Goal: Use online tool/utility

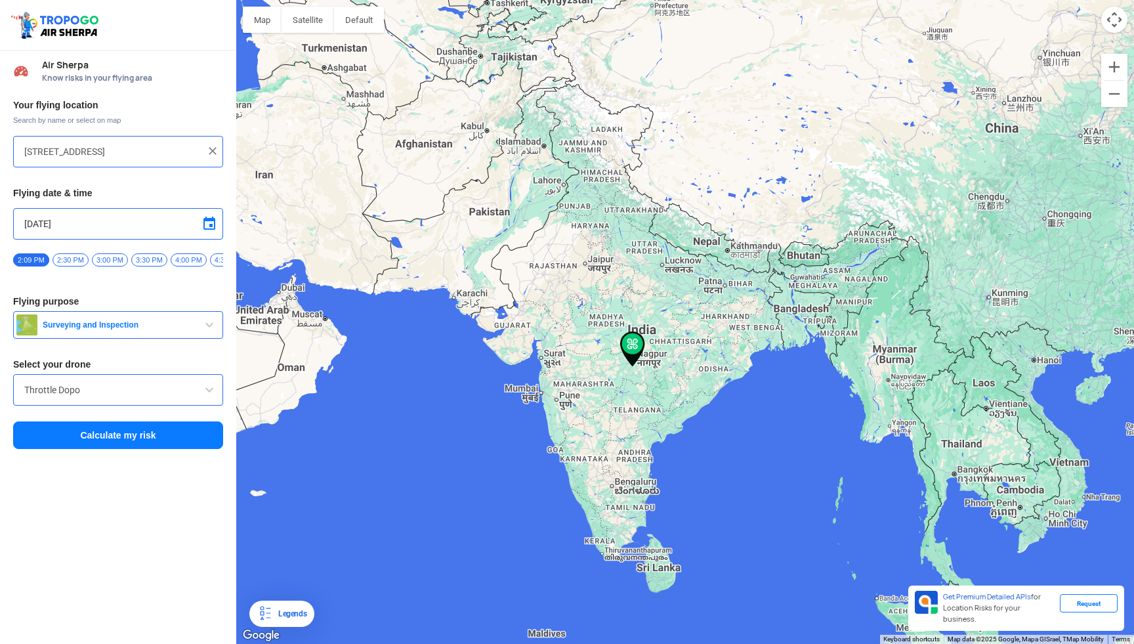
click at [139, 156] on input "[STREET_ADDRESS]" at bounding box center [113, 152] width 178 height 16
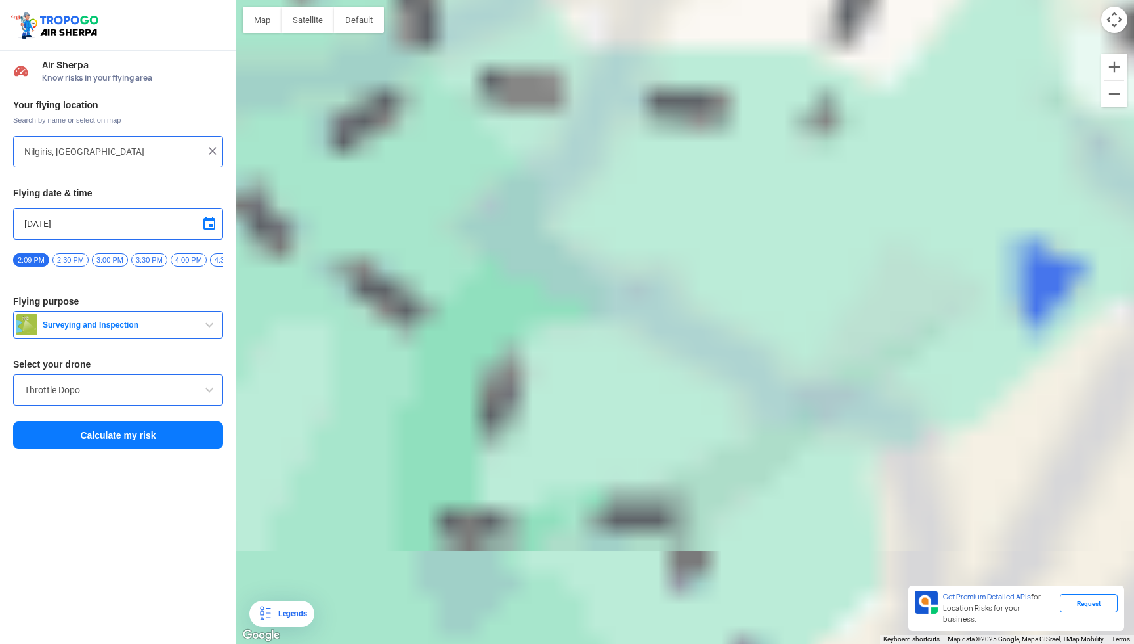
type input "[GEOGRAPHIC_DATA], [GEOGRAPHIC_DATA]"
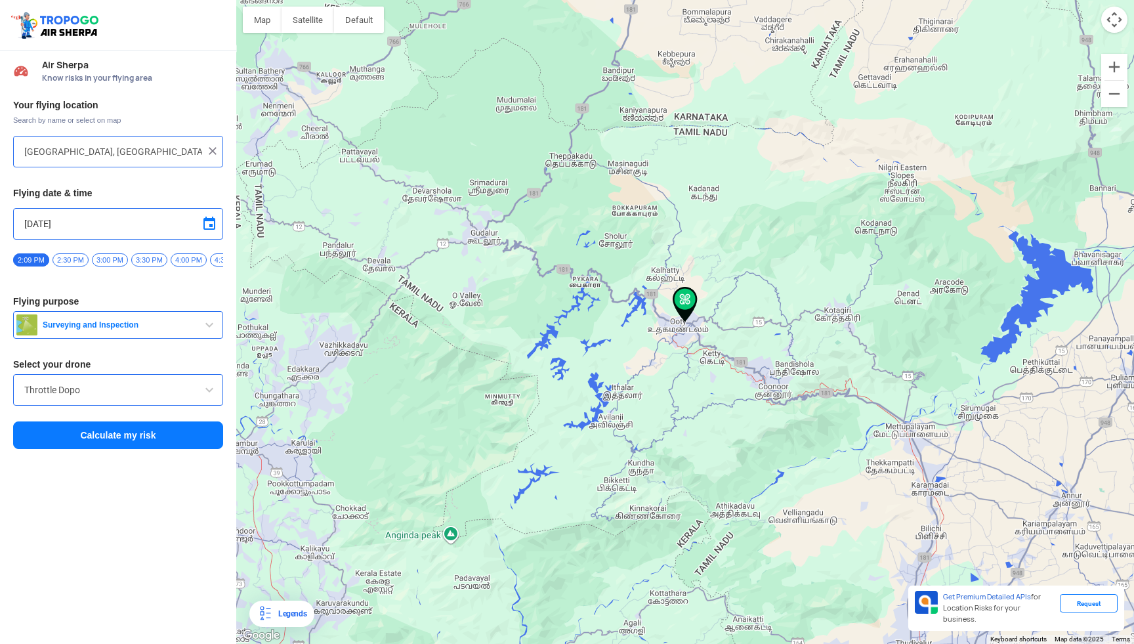
click at [137, 328] on span "Surveying and Inspection" at bounding box center [119, 325] width 164 height 11
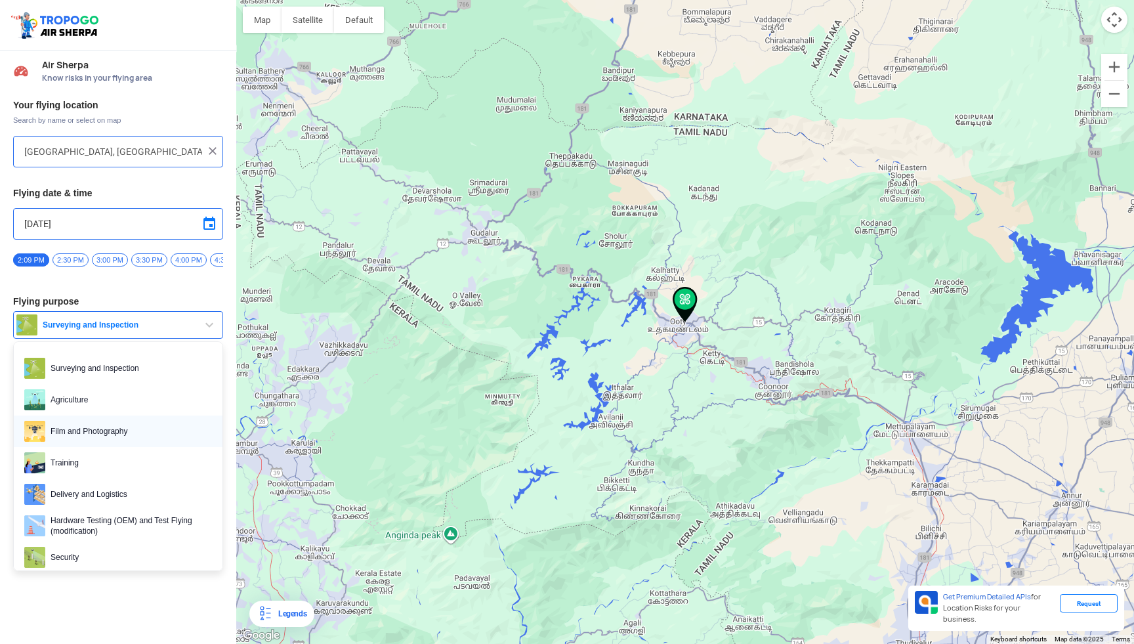
click at [81, 438] on span "Film and Photography" at bounding box center [128, 431] width 167 height 21
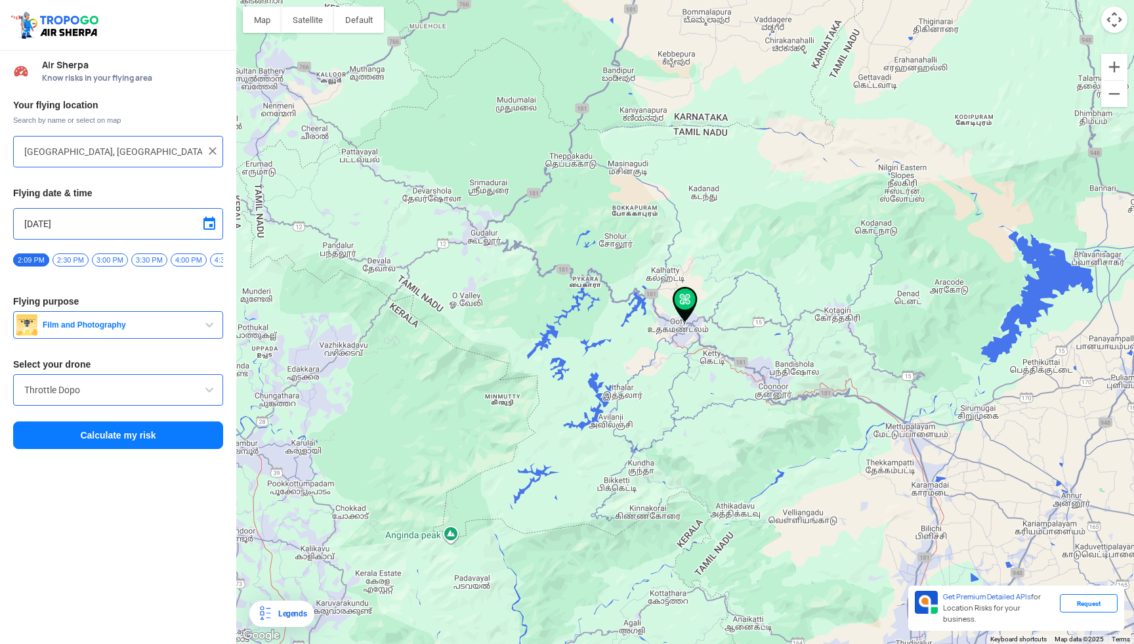
click at [93, 398] on input "Throttle Dopo" at bounding box center [118, 390] width 188 height 16
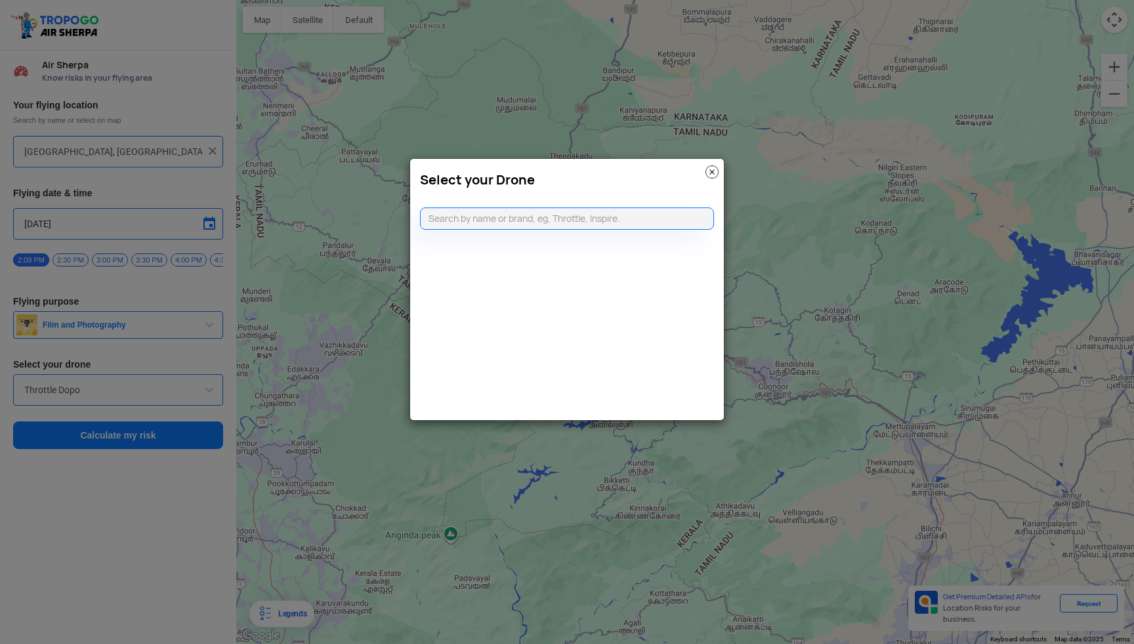
click at [545, 221] on input "text" at bounding box center [567, 218] width 294 height 22
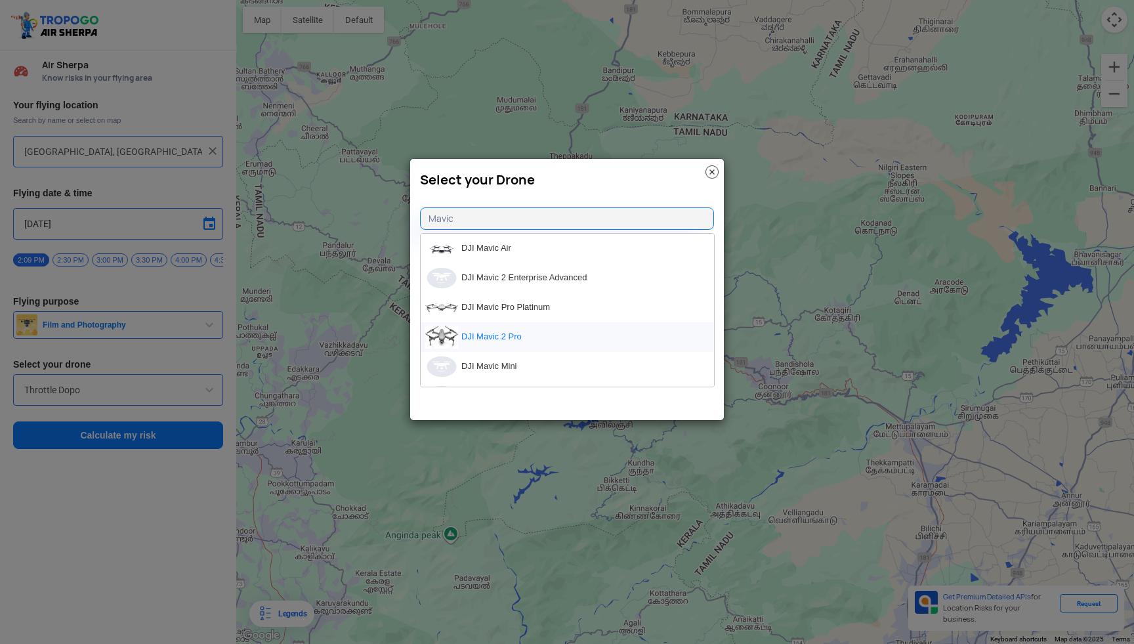
type input "Mavic"
click at [517, 334] on li "DJI Mavic 2 Pro" at bounding box center [567, 337] width 293 height 30
type input "DJI Mavic 2 Pro"
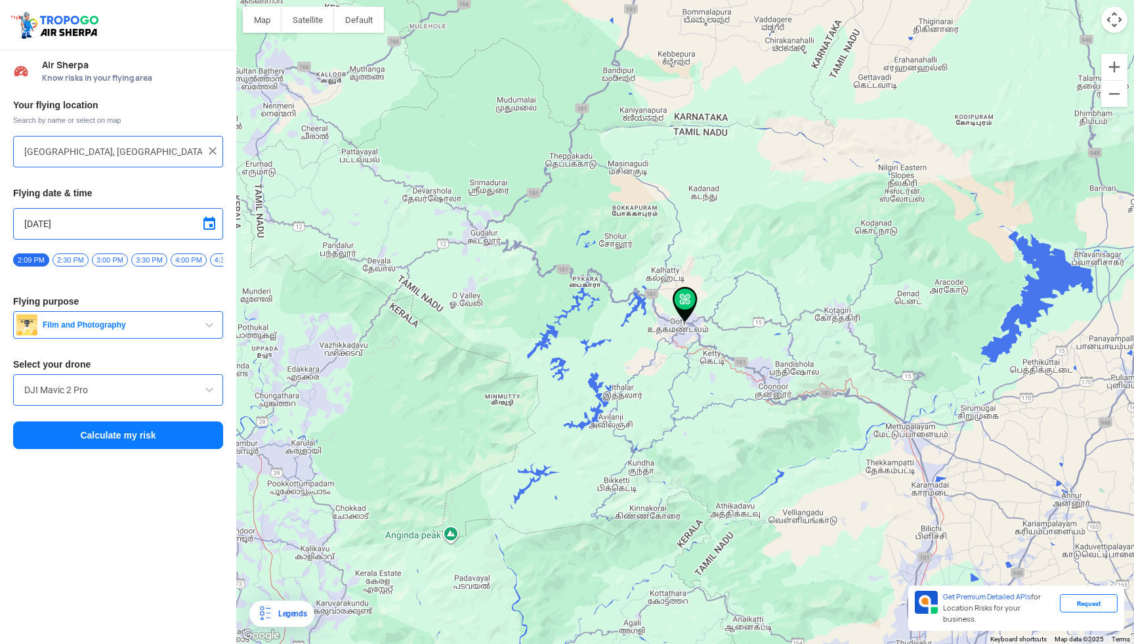
click at [108, 152] on input "[GEOGRAPHIC_DATA], [GEOGRAPHIC_DATA]" at bounding box center [113, 152] width 178 height 16
type input "[STREET_ADDRESS]"
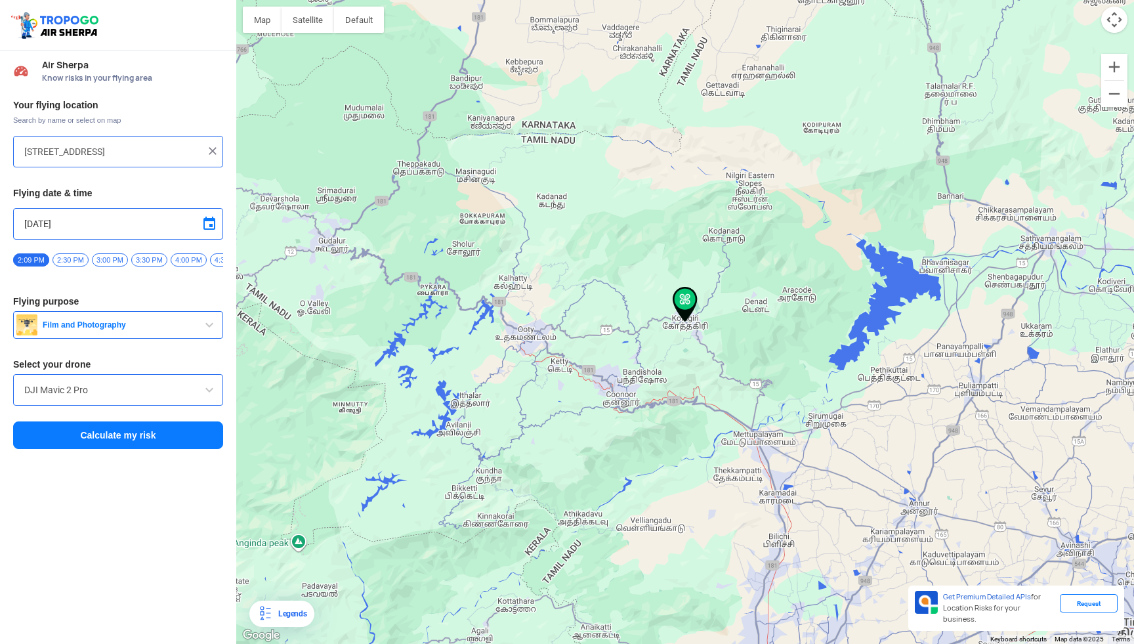
click at [133, 443] on button "Calculate my risk" at bounding box center [118, 435] width 210 height 28
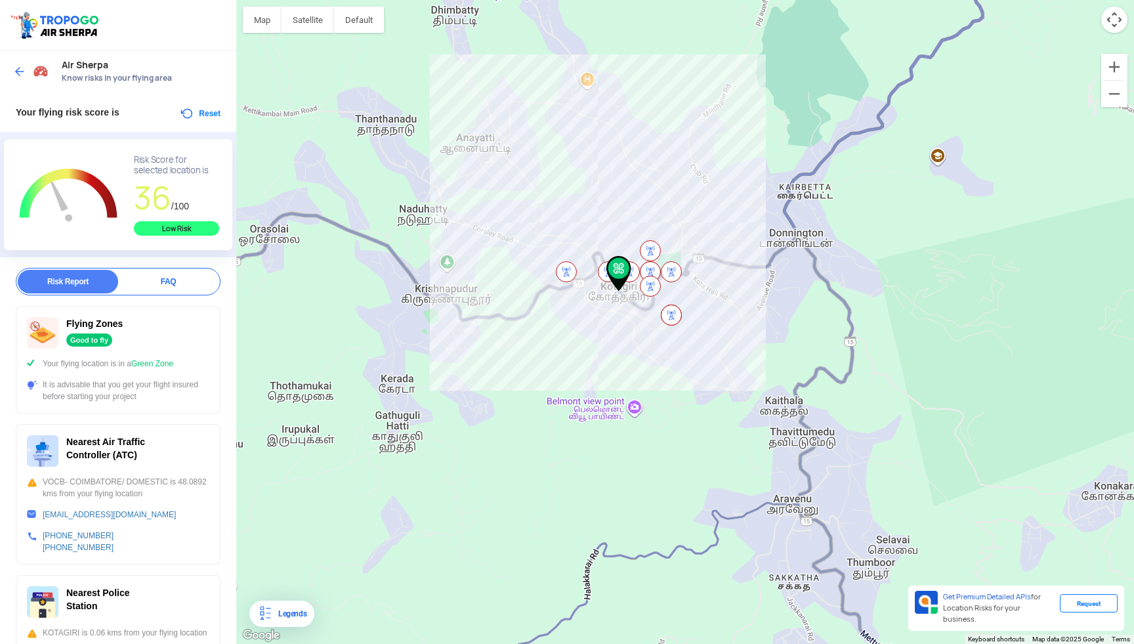
drag, startPoint x: 639, startPoint y: 452, endPoint x: 615, endPoint y: 416, distance: 43.0
click at [615, 416] on div at bounding box center [685, 322] width 898 height 644
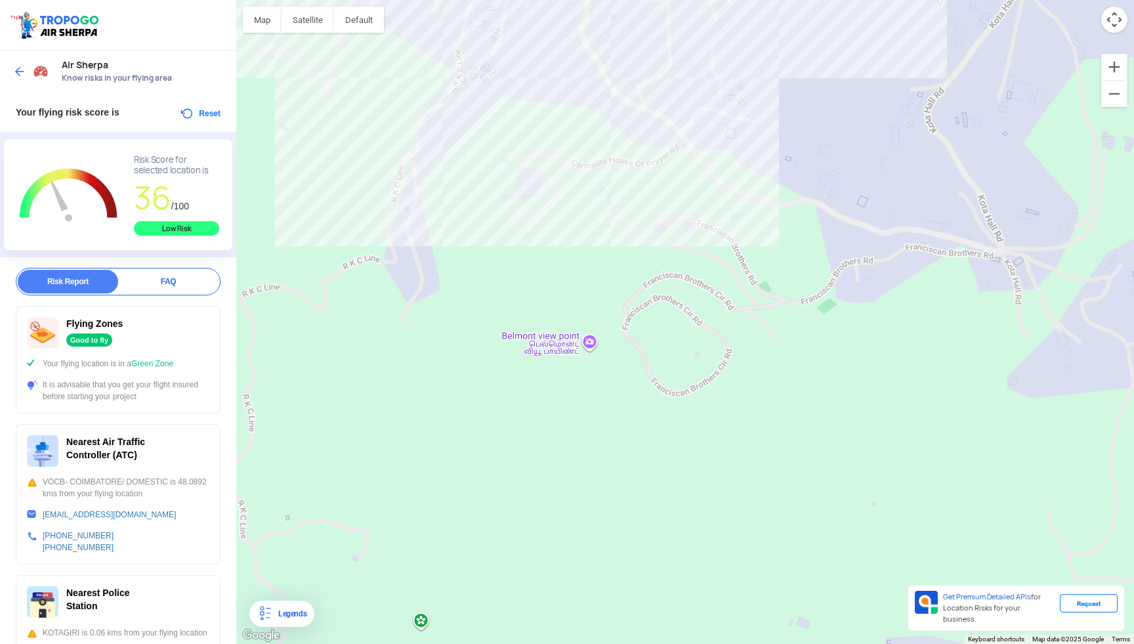
drag, startPoint x: 615, startPoint y: 416, endPoint x: 506, endPoint y: 339, distance: 134.2
click at [506, 339] on div at bounding box center [685, 322] width 898 height 644
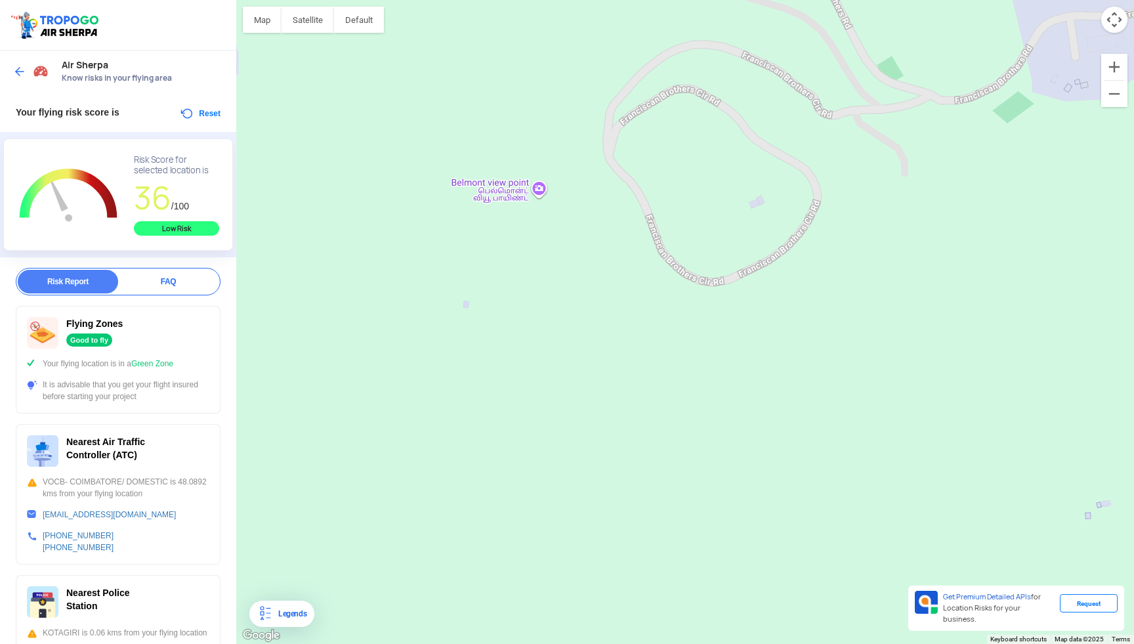
drag, startPoint x: 578, startPoint y: 370, endPoint x: 498, endPoint y: 279, distance: 120.9
click at [498, 279] on div at bounding box center [685, 322] width 898 height 644
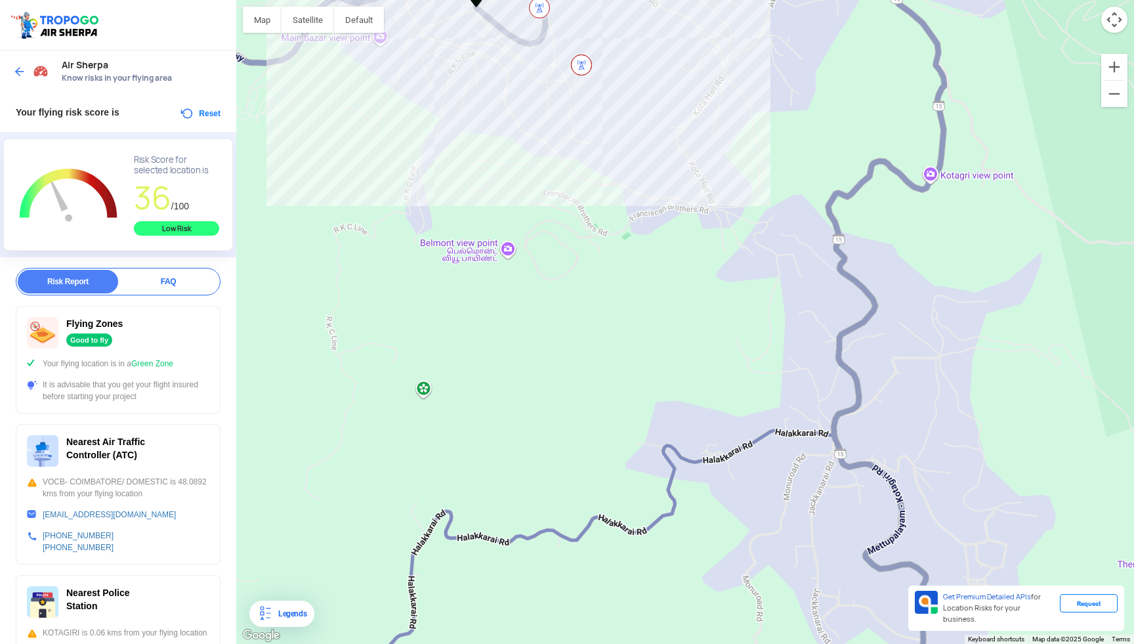
drag, startPoint x: 541, startPoint y: 379, endPoint x: 598, endPoint y: 405, distance: 62.9
click at [542, 379] on div at bounding box center [685, 322] width 898 height 644
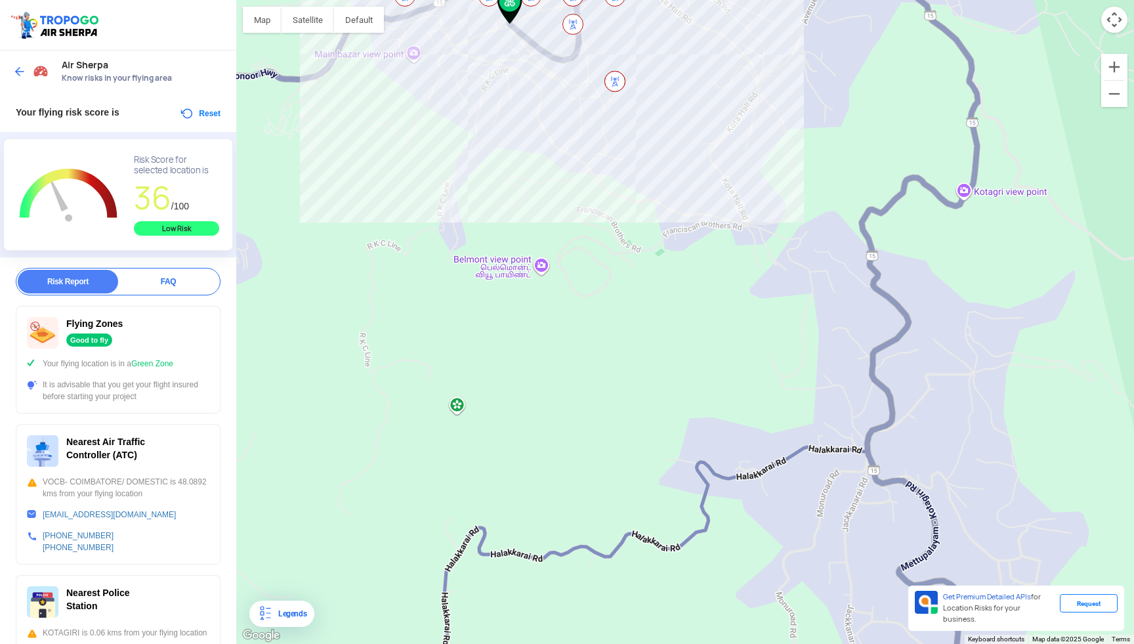
drag, startPoint x: 542, startPoint y: 309, endPoint x: 576, endPoint y: 325, distance: 38.5
click at [576, 325] on div at bounding box center [685, 322] width 898 height 644
click at [301, 618] on div "Legends" at bounding box center [289, 614] width 33 height 16
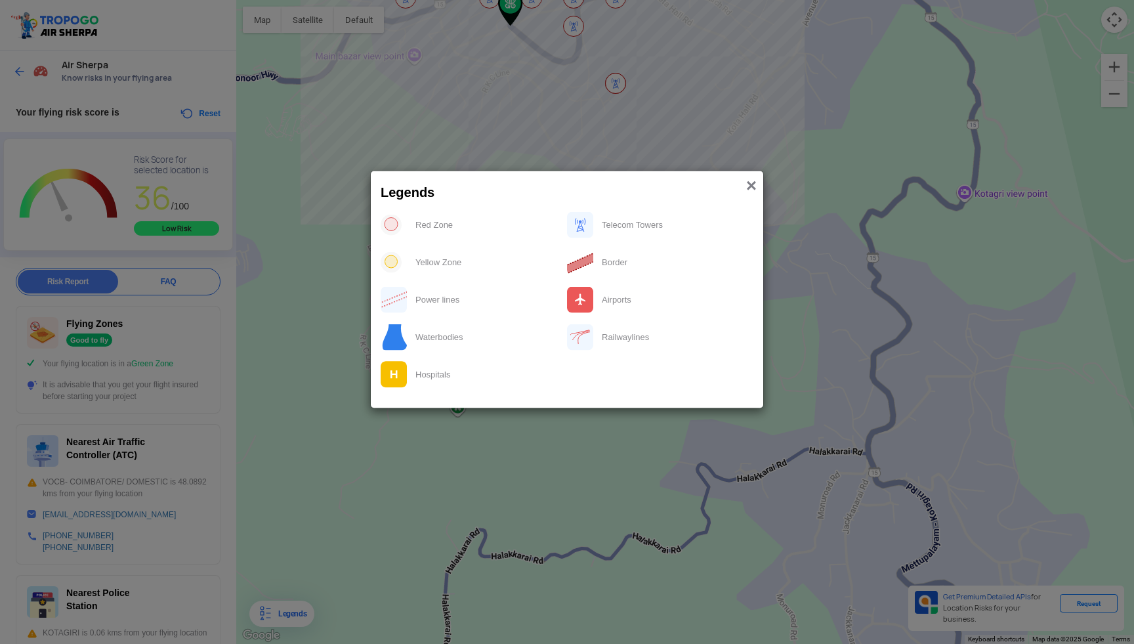
click at [749, 188] on span "×" at bounding box center [751, 185] width 11 height 20
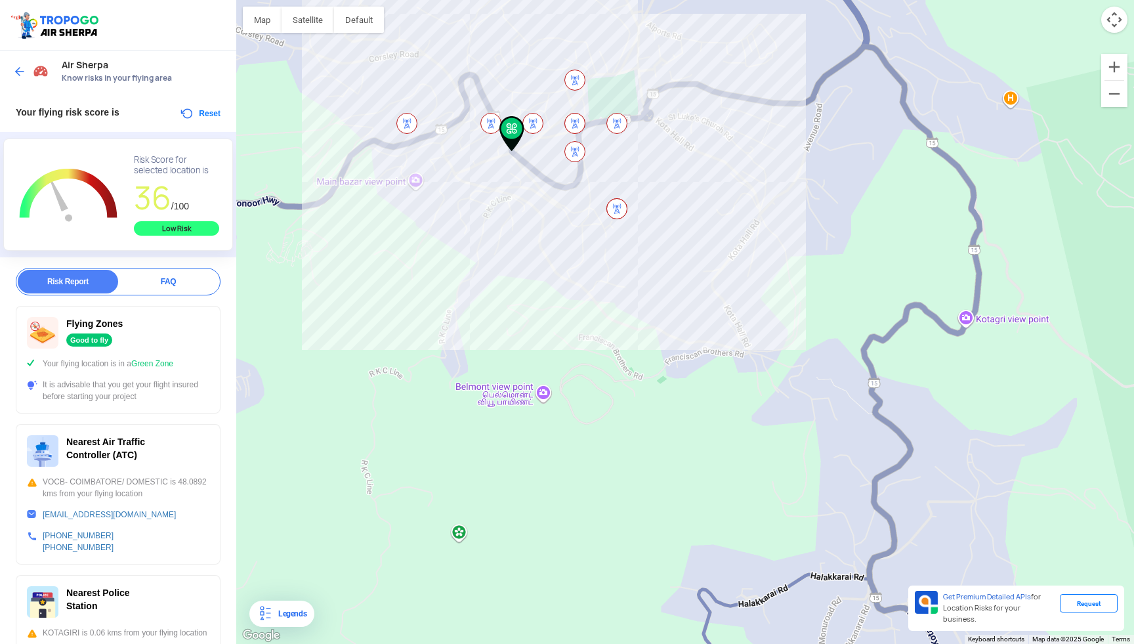
drag, startPoint x: 649, startPoint y: 255, endPoint x: 651, endPoint y: 381, distance: 126.7
click at [651, 381] on div at bounding box center [685, 322] width 898 height 644
click at [544, 263] on div at bounding box center [685, 322] width 898 height 644
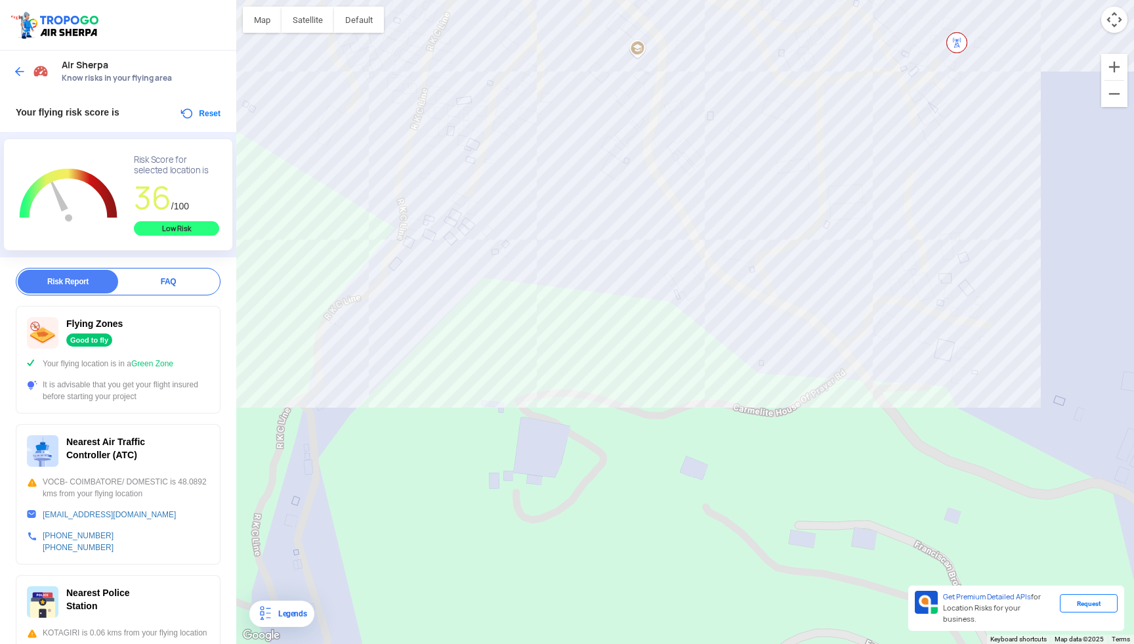
drag, startPoint x: 528, startPoint y: 314, endPoint x: 592, endPoint y: 507, distance: 203.3
click at [592, 507] on div at bounding box center [685, 322] width 898 height 644
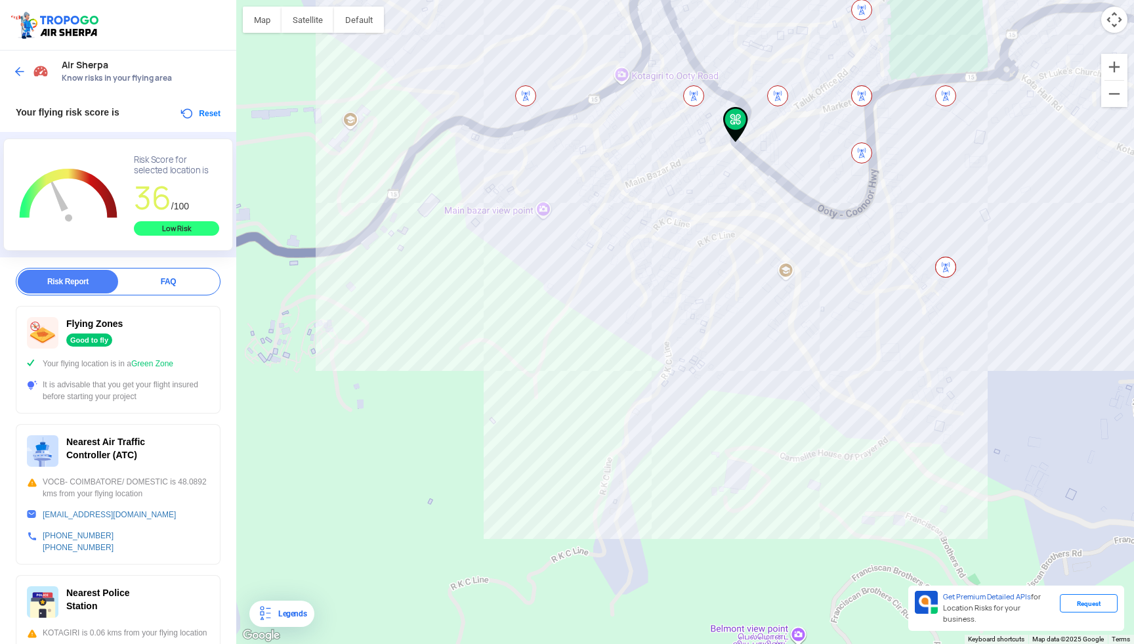
drag, startPoint x: 556, startPoint y: 113, endPoint x: 733, endPoint y: 119, distance: 176.7
click at [733, 119] on img at bounding box center [735, 124] width 25 height 35
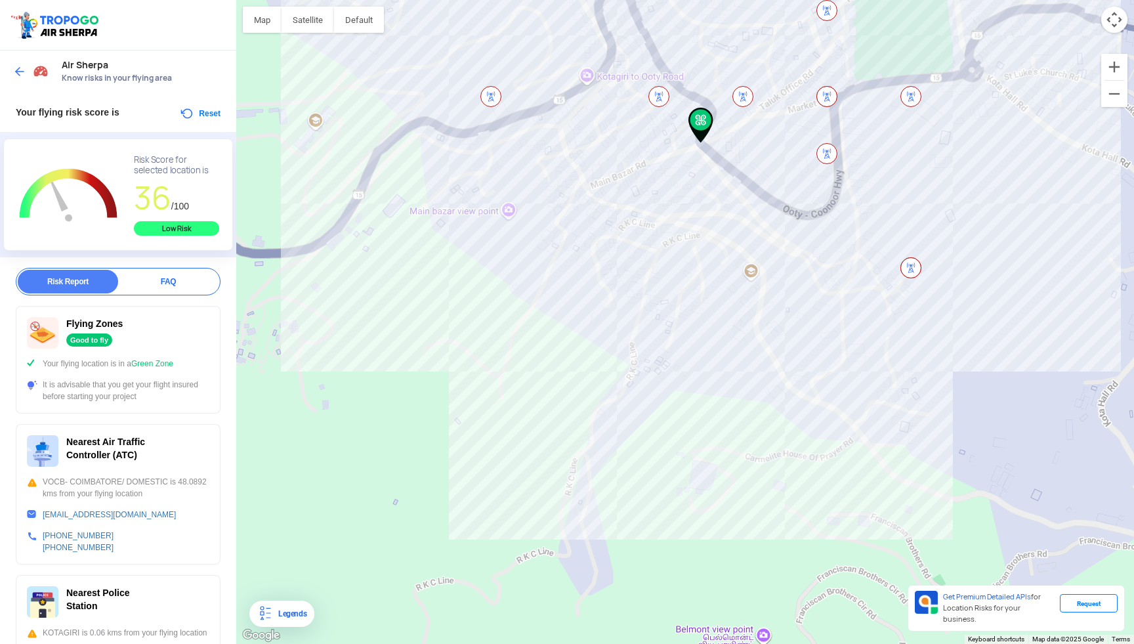
drag, startPoint x: 727, startPoint y: 116, endPoint x: 701, endPoint y: 116, distance: 26.3
click at [701, 116] on img at bounding box center [701, 125] width 25 height 35
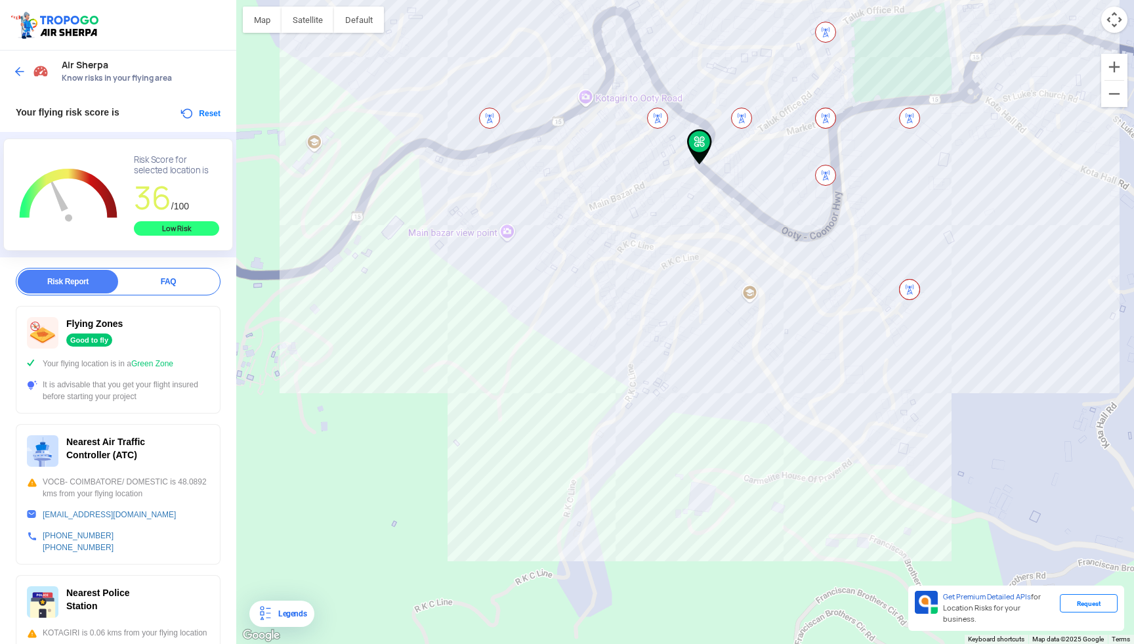
drag, startPoint x: 701, startPoint y: 127, endPoint x: 699, endPoint y: 150, distance: 23.0
click at [699, 150] on img at bounding box center [699, 146] width 25 height 35
click at [294, 616] on div "Legends" at bounding box center [289, 614] width 33 height 16
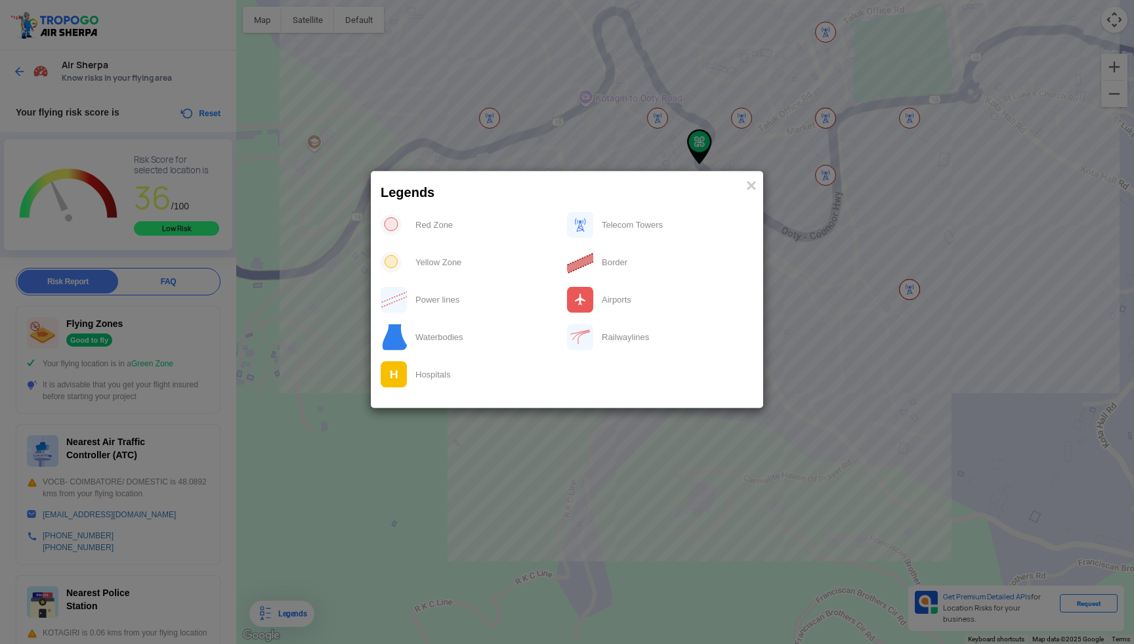
click at [390, 264] on img at bounding box center [391, 261] width 21 height 21
click at [746, 189] on span "×" at bounding box center [751, 185] width 11 height 20
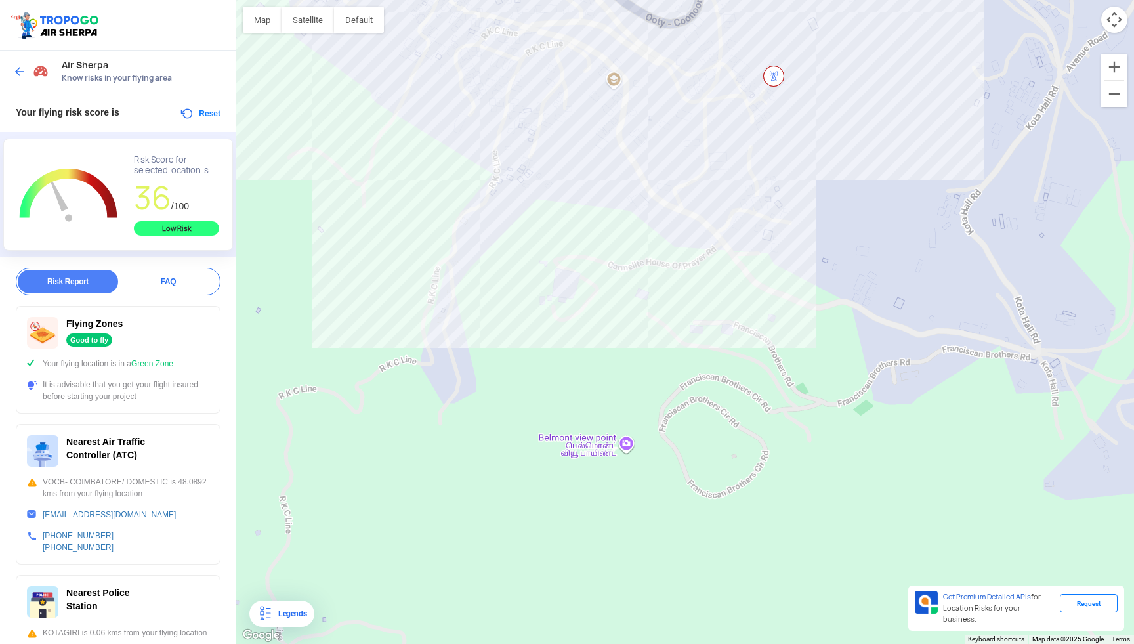
drag, startPoint x: 624, startPoint y: 494, endPoint x: 473, endPoint y: 320, distance: 230.8
click at [473, 320] on div at bounding box center [685, 322] width 898 height 644
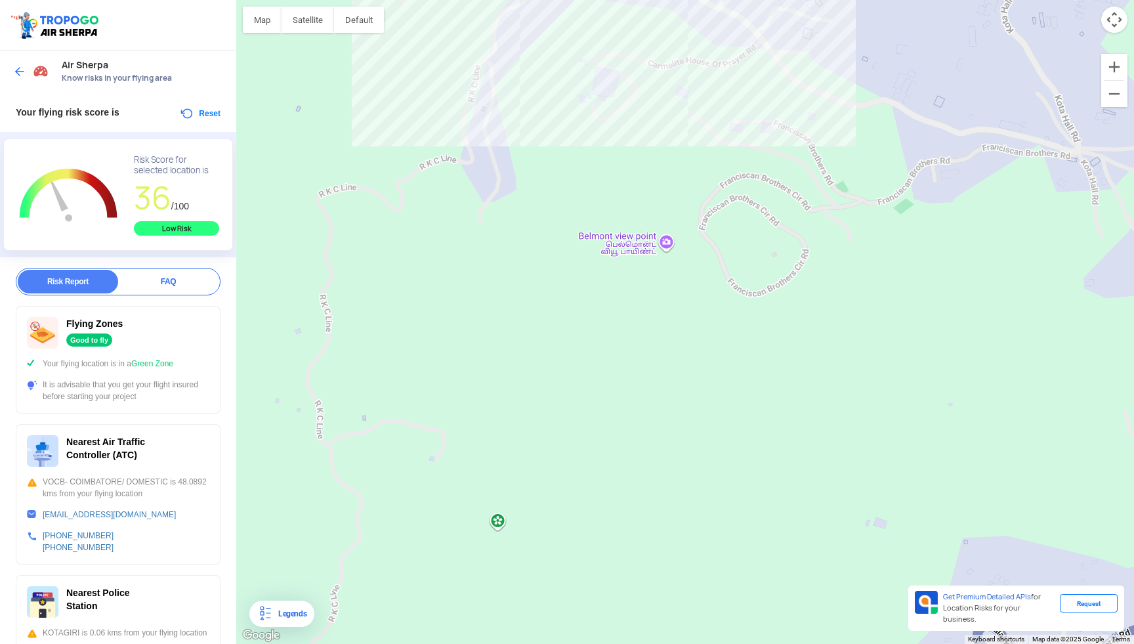
drag, startPoint x: 477, startPoint y: 457, endPoint x: 521, endPoint y: 260, distance: 201.7
click at [521, 260] on div at bounding box center [685, 322] width 898 height 644
click at [497, 522] on div at bounding box center [685, 322] width 898 height 644
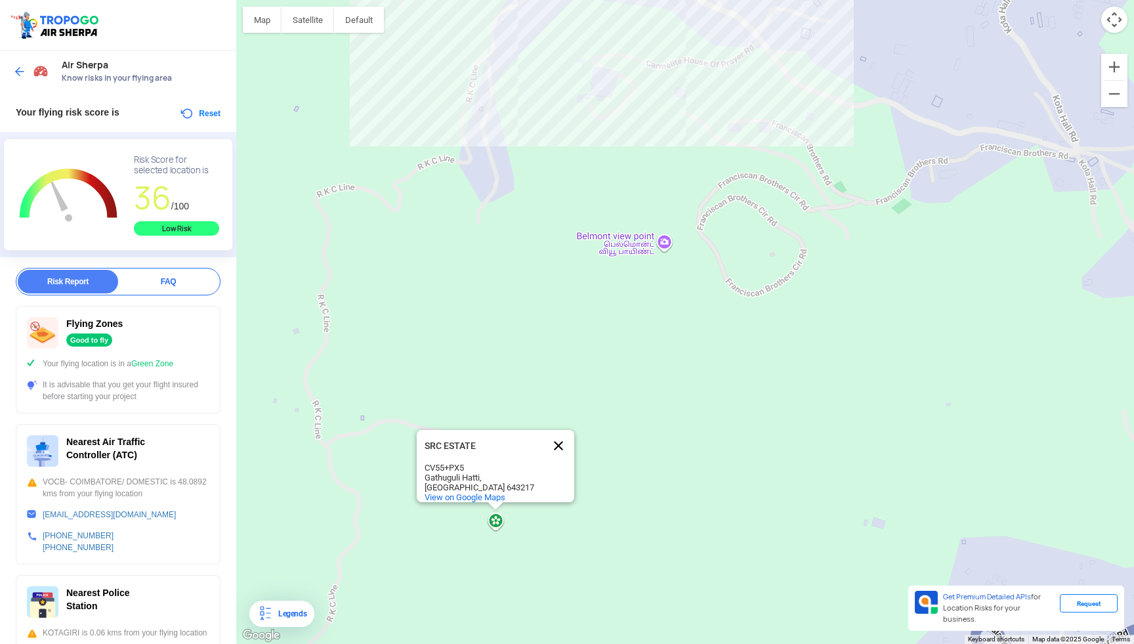
click at [557, 437] on button "Close" at bounding box center [559, 446] width 32 height 32
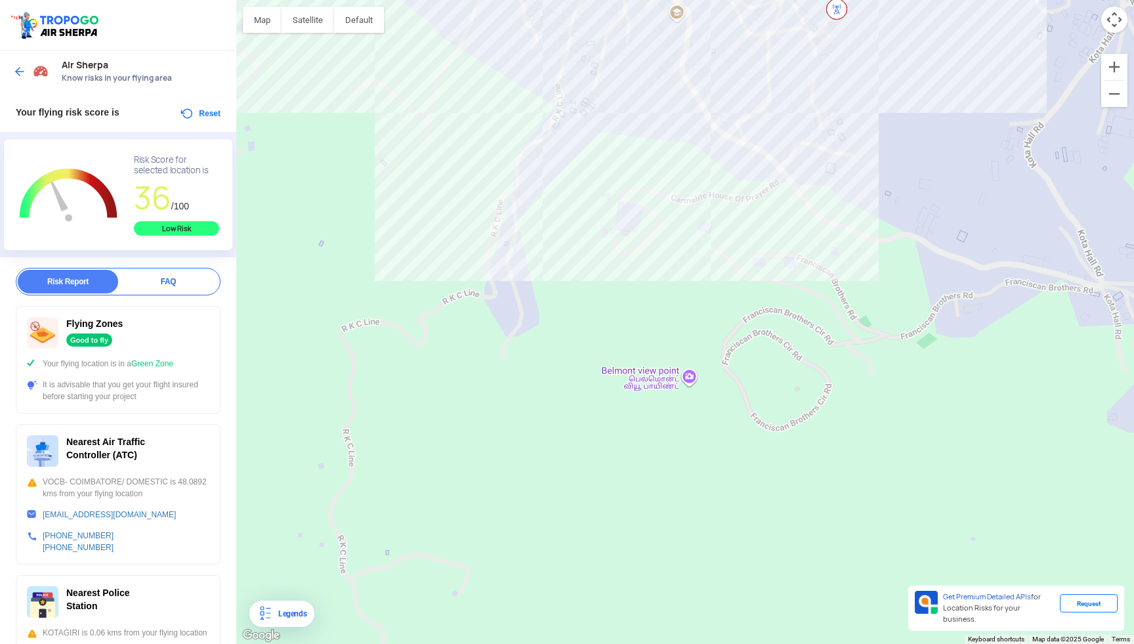
drag, startPoint x: 543, startPoint y: 429, endPoint x: 567, endPoint y: 561, distance: 134.1
click at [567, 563] on div at bounding box center [685, 322] width 898 height 644
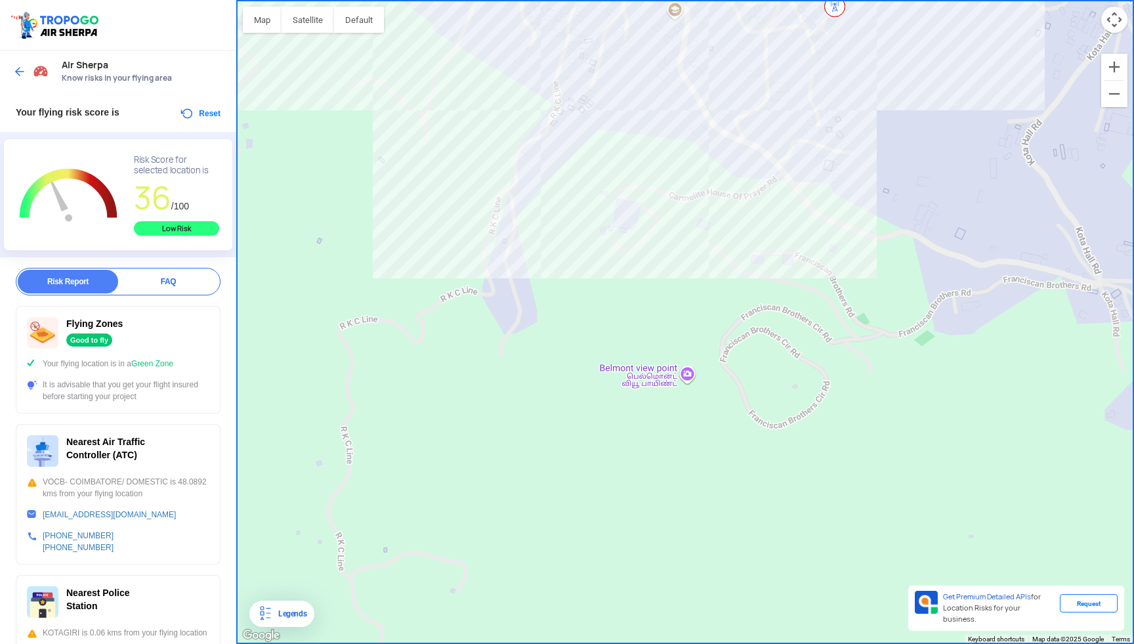
click at [471, 240] on div at bounding box center [685, 322] width 898 height 644
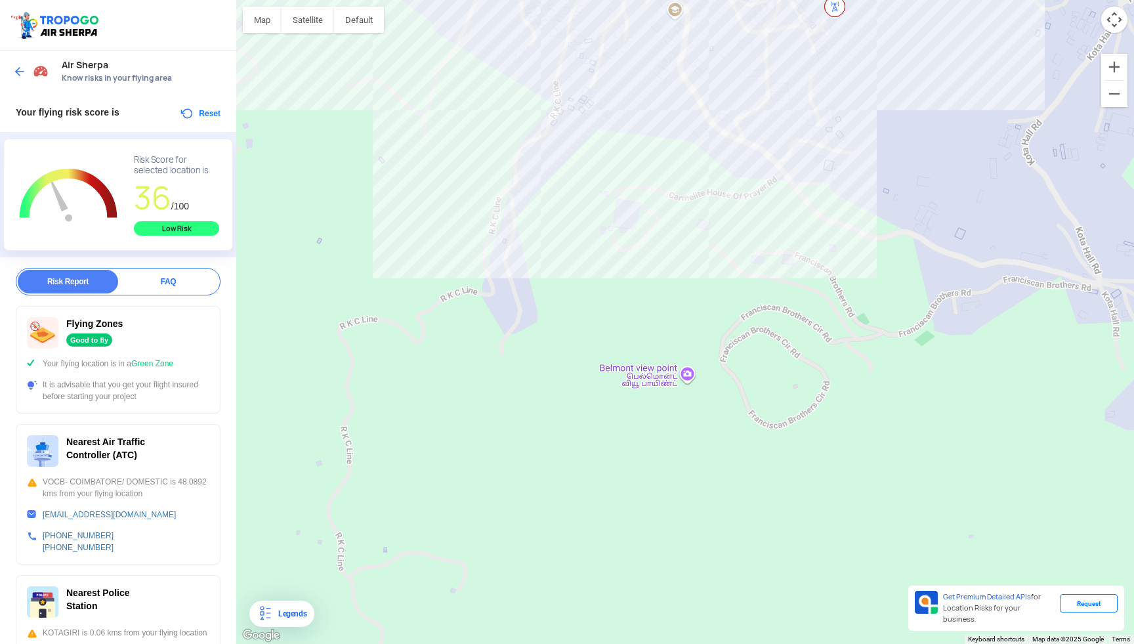
click at [471, 240] on div at bounding box center [685, 322] width 898 height 644
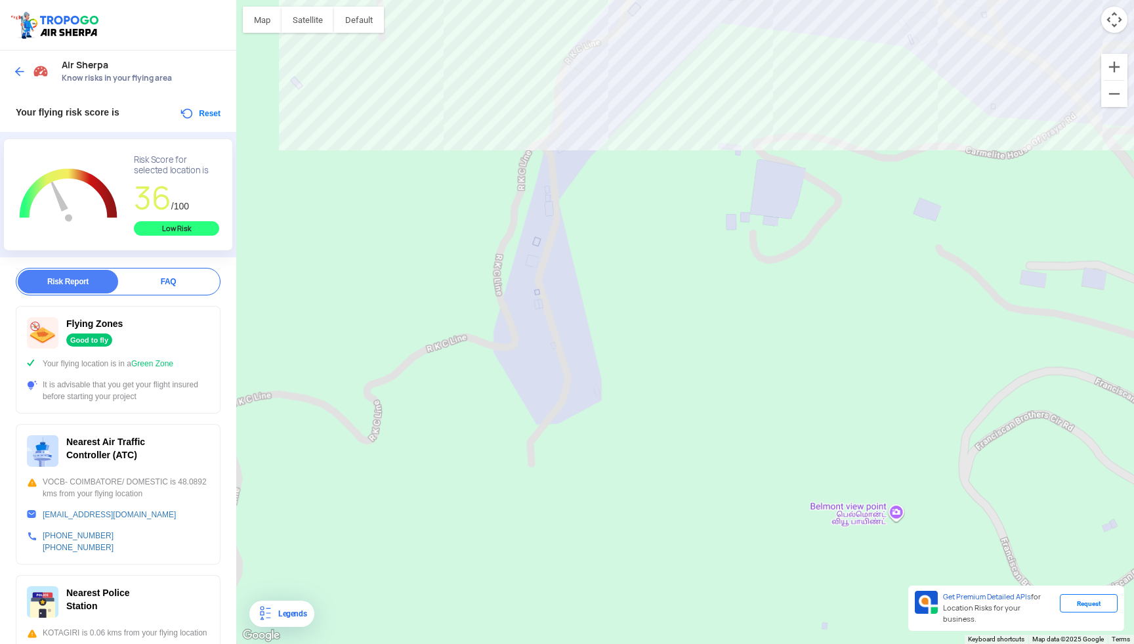
click at [471, 240] on div at bounding box center [685, 322] width 898 height 644
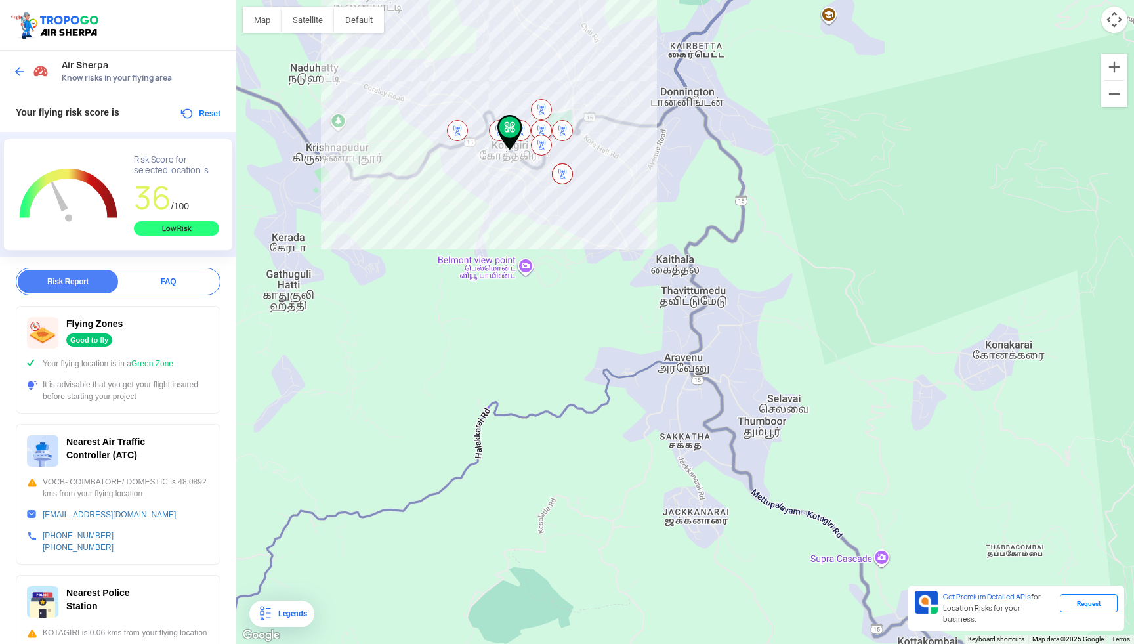
click at [498, 303] on div at bounding box center [685, 322] width 898 height 644
